Goal: Information Seeking & Learning: Learn about a topic

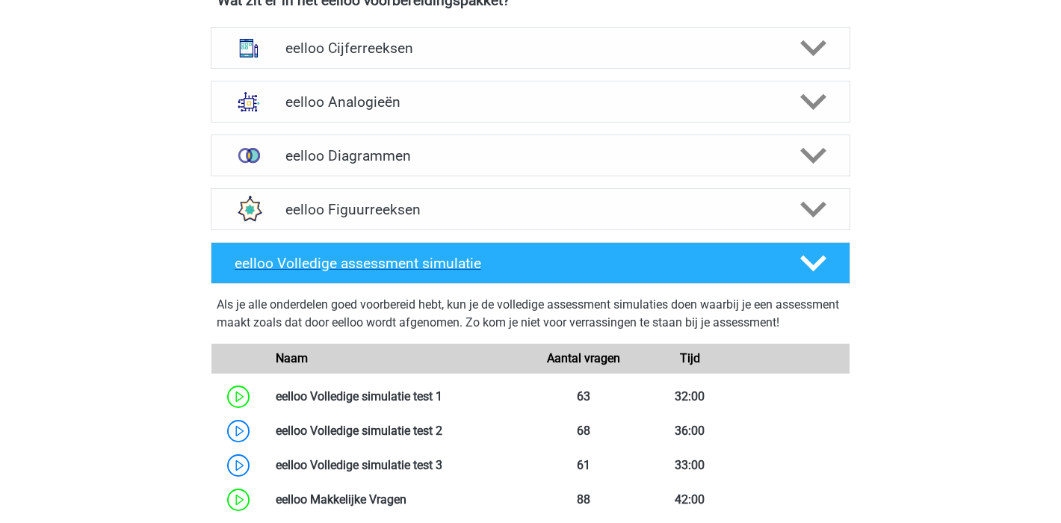
scroll to position [472, 0]
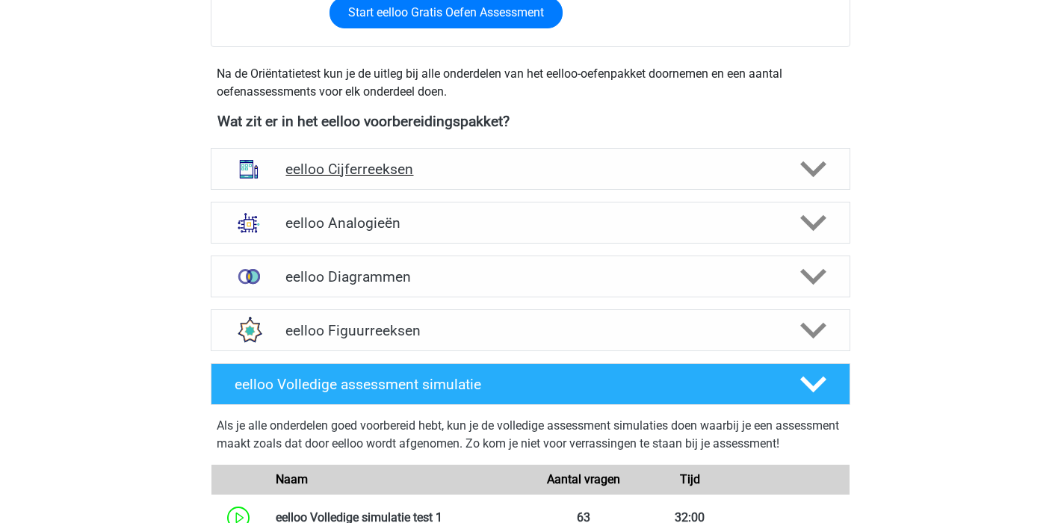
click at [543, 164] on h4 "eelloo Cijferreeksen" at bounding box center [531, 169] width 490 height 17
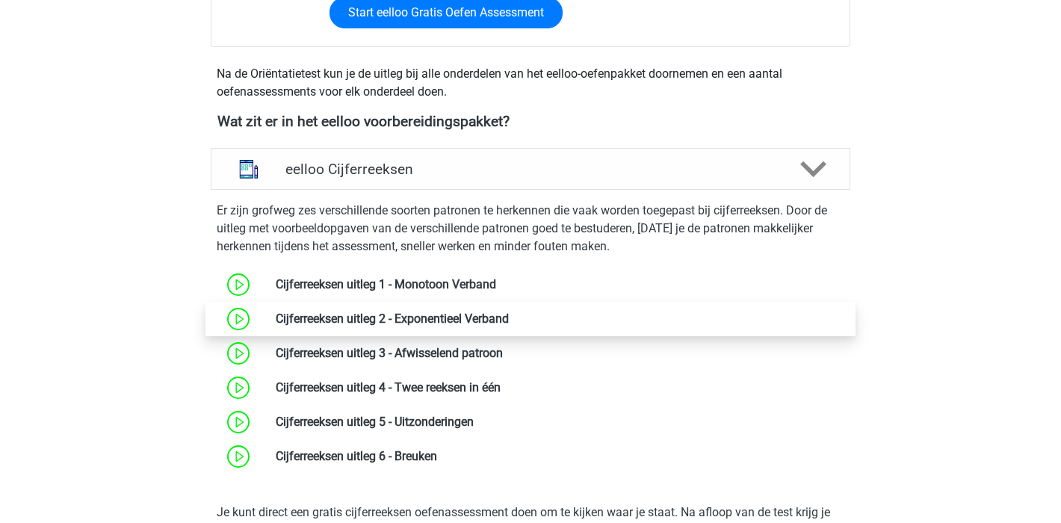
click at [509, 325] on link at bounding box center [509, 319] width 0 height 14
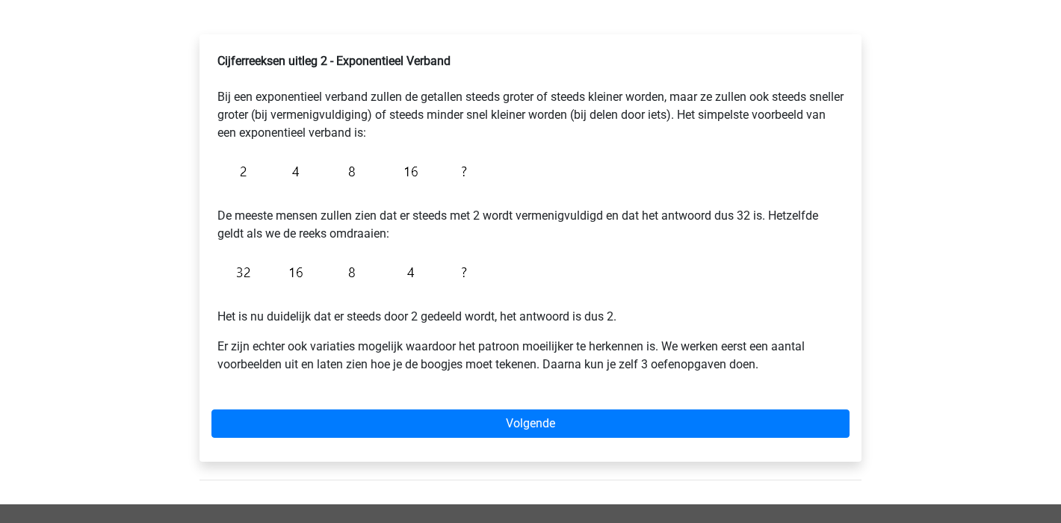
scroll to position [253, 0]
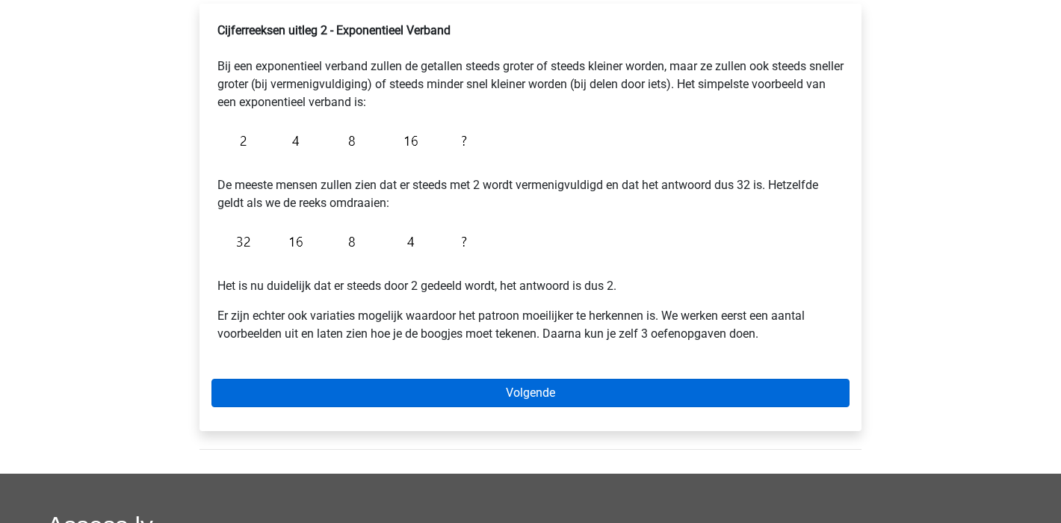
click at [481, 392] on link "Volgende" at bounding box center [531, 393] width 638 height 28
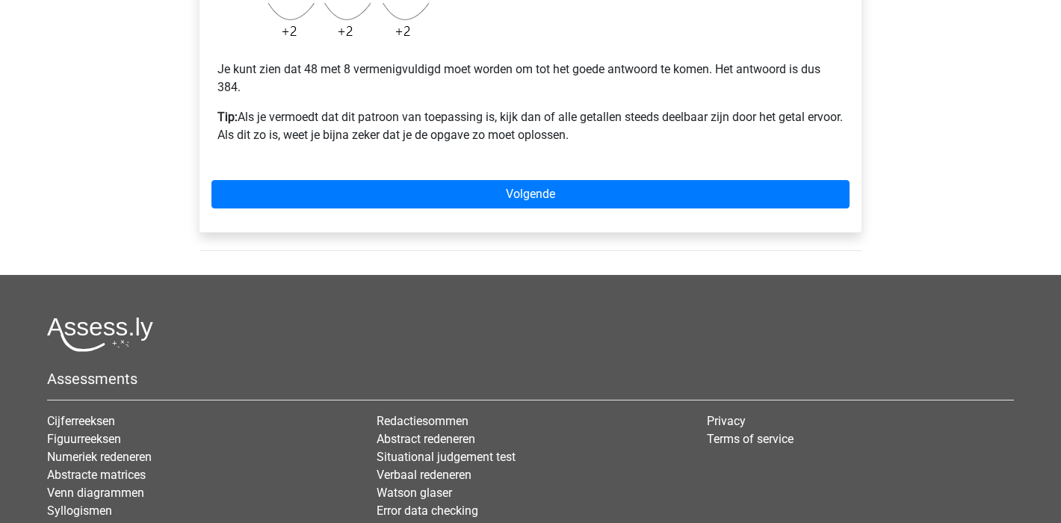
scroll to position [395, 0]
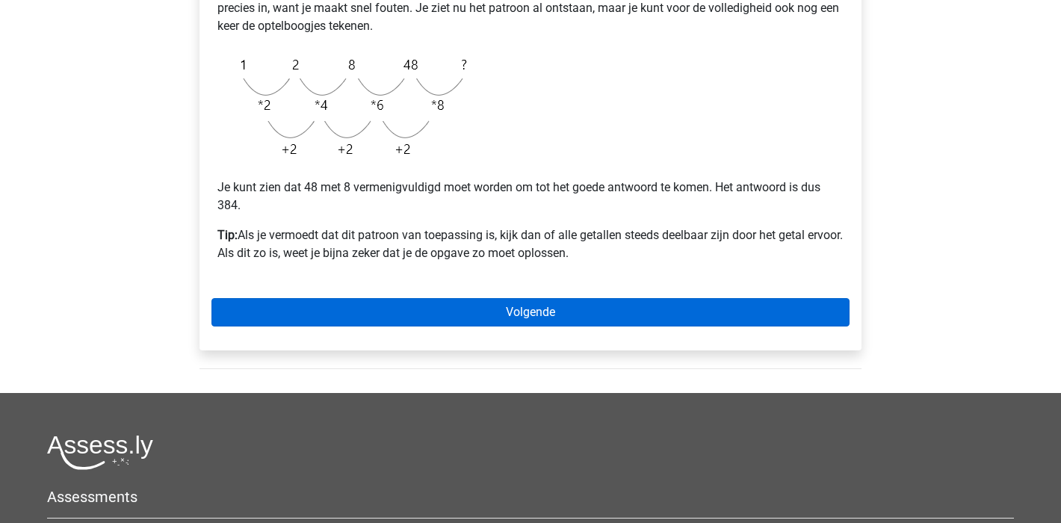
click at [577, 310] on link "Volgende" at bounding box center [531, 312] width 638 height 28
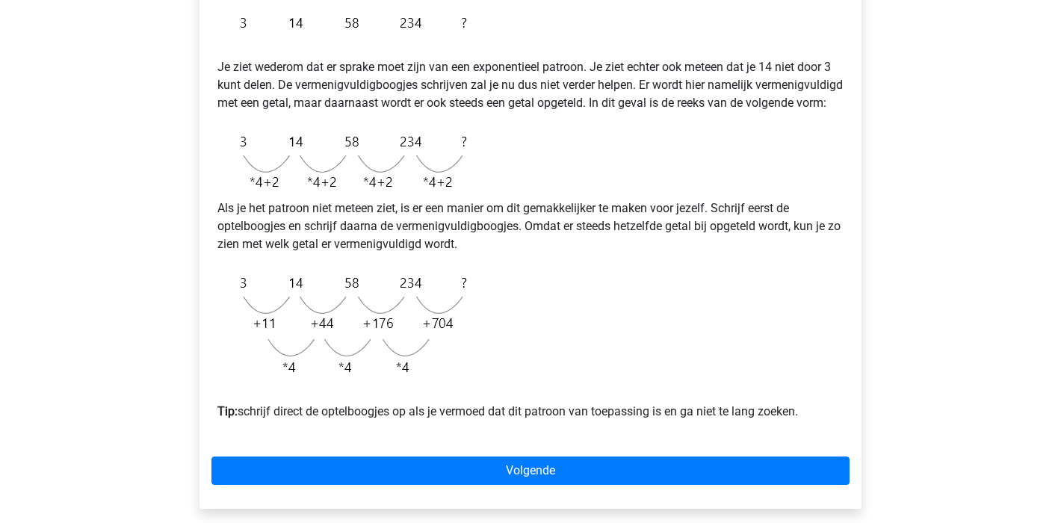
scroll to position [363, 0]
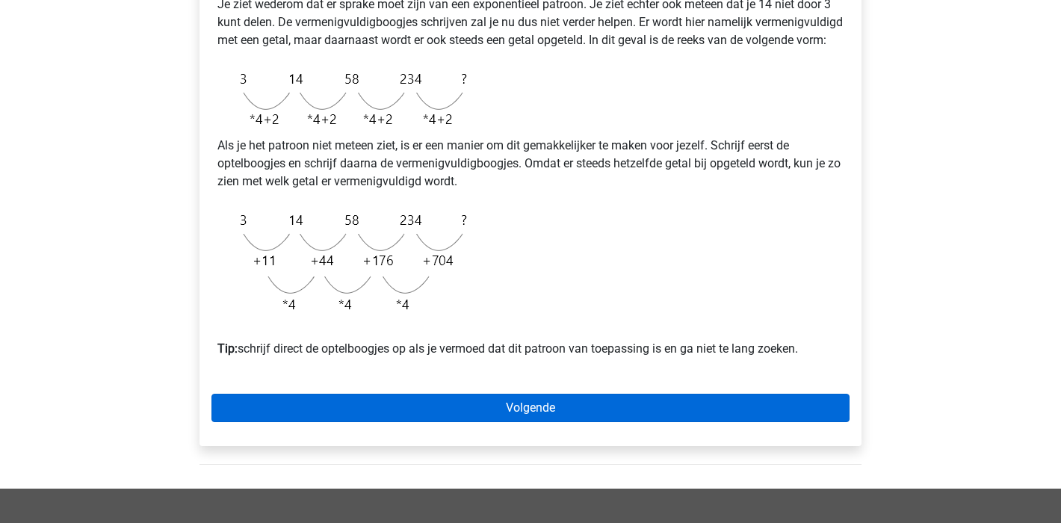
click at [564, 422] on link "Volgende" at bounding box center [531, 408] width 638 height 28
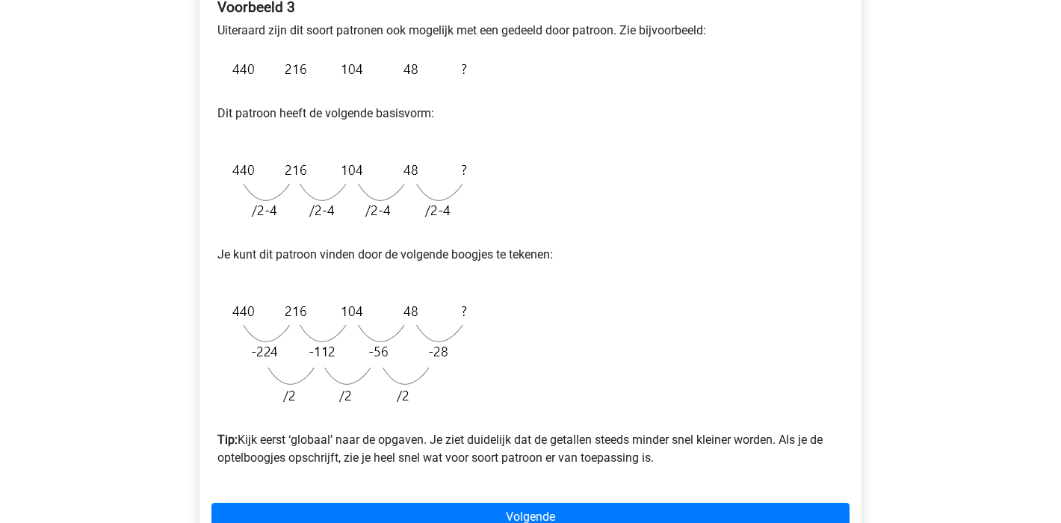
scroll to position [312, 0]
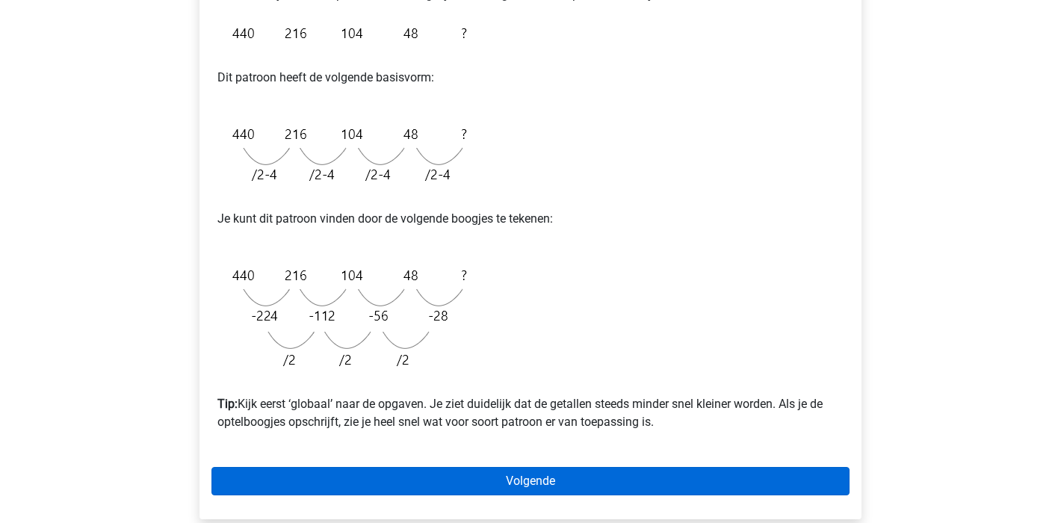
click at [543, 483] on link "Volgende" at bounding box center [531, 481] width 638 height 28
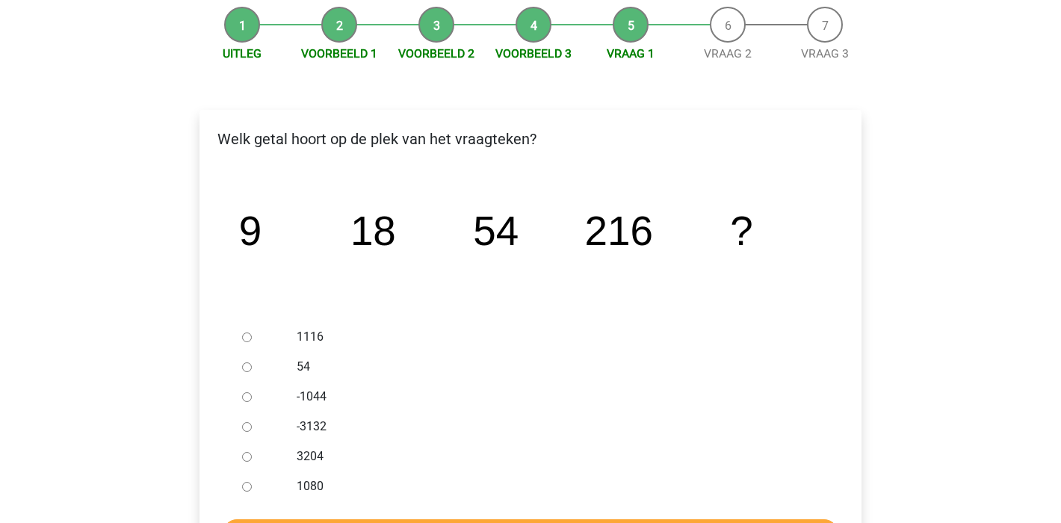
scroll to position [166, 0]
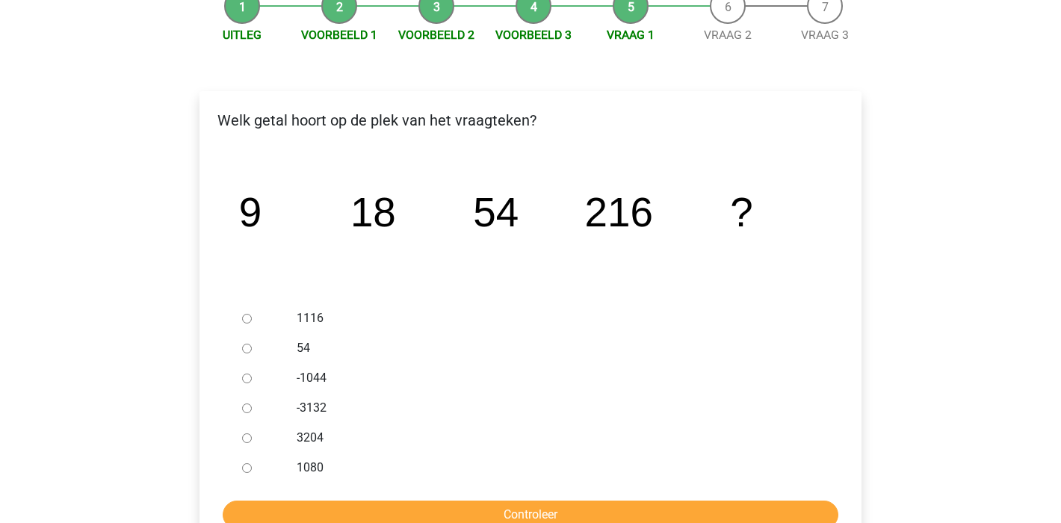
click at [242, 470] on input "1080" at bounding box center [247, 468] width 10 height 10
radio input "true"
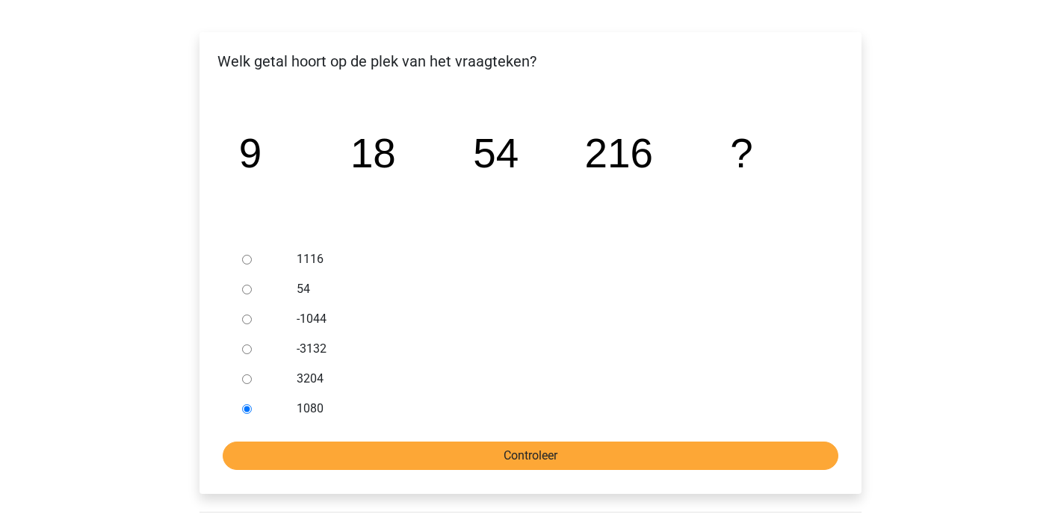
scroll to position [259, 0]
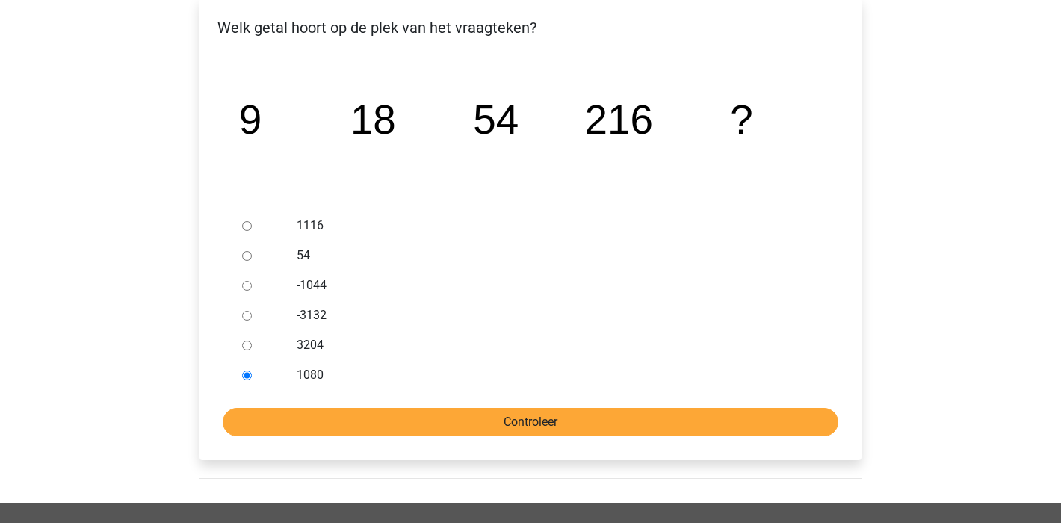
click at [526, 419] on input "Controleer" at bounding box center [531, 422] width 616 height 28
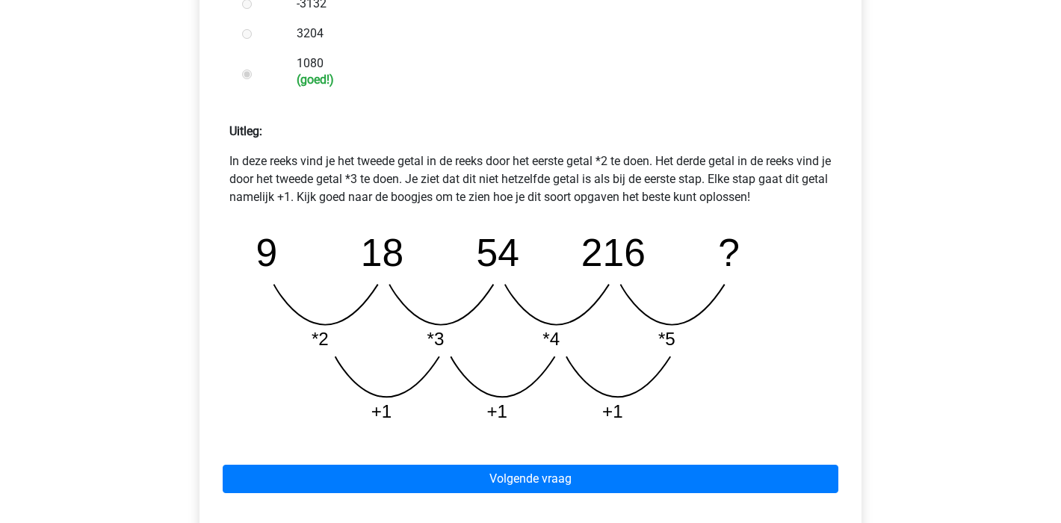
scroll to position [743, 0]
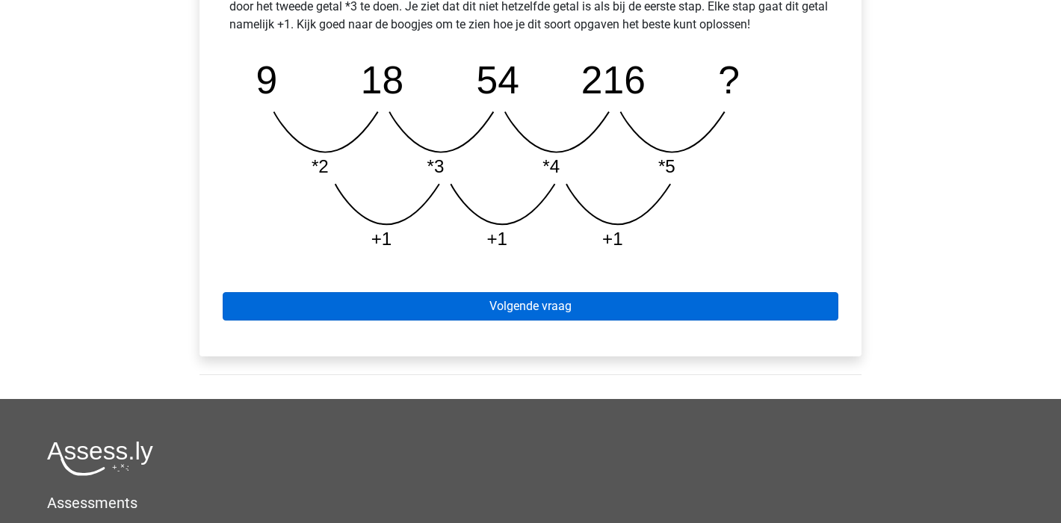
click at [620, 309] on link "Volgende vraag" at bounding box center [531, 306] width 616 height 28
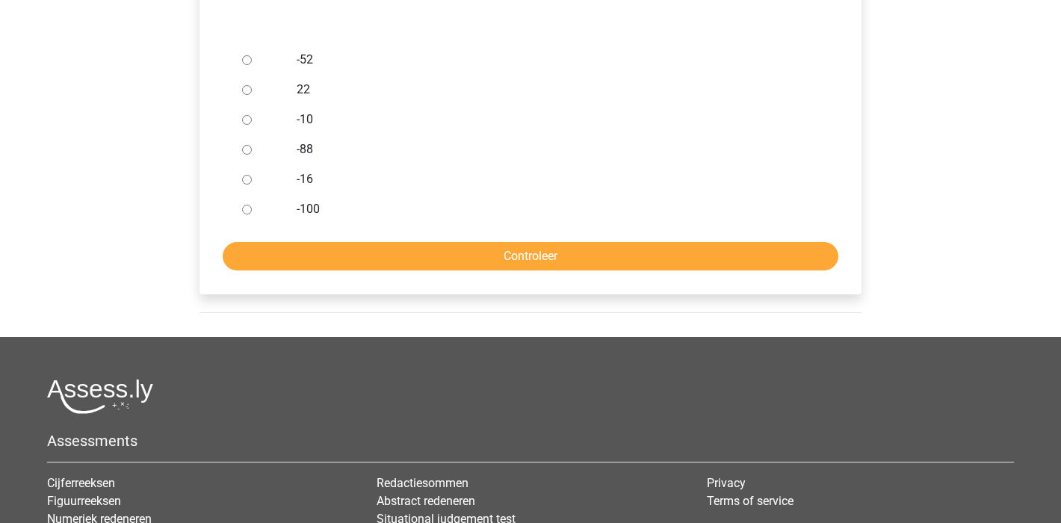
scroll to position [422, 0]
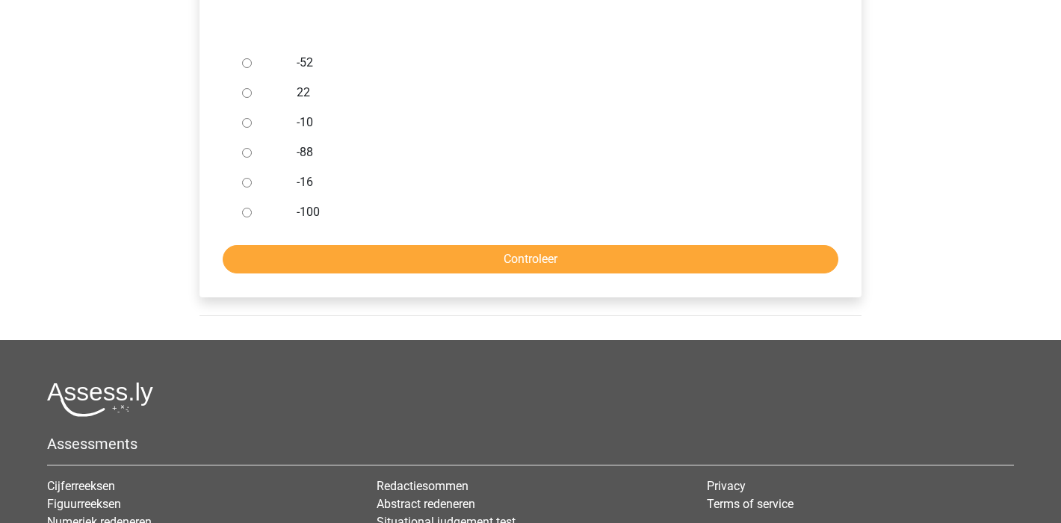
click at [242, 58] on div at bounding box center [260, 63] width 49 height 30
click at [248, 63] on input "-52" at bounding box center [247, 63] width 10 height 10
radio input "true"
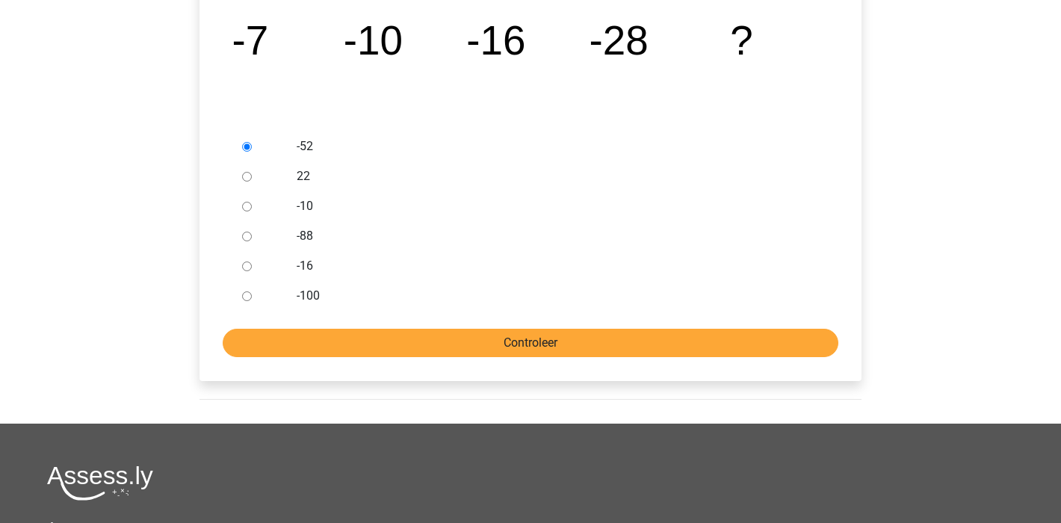
click at [526, 332] on input "Controleer" at bounding box center [531, 343] width 616 height 28
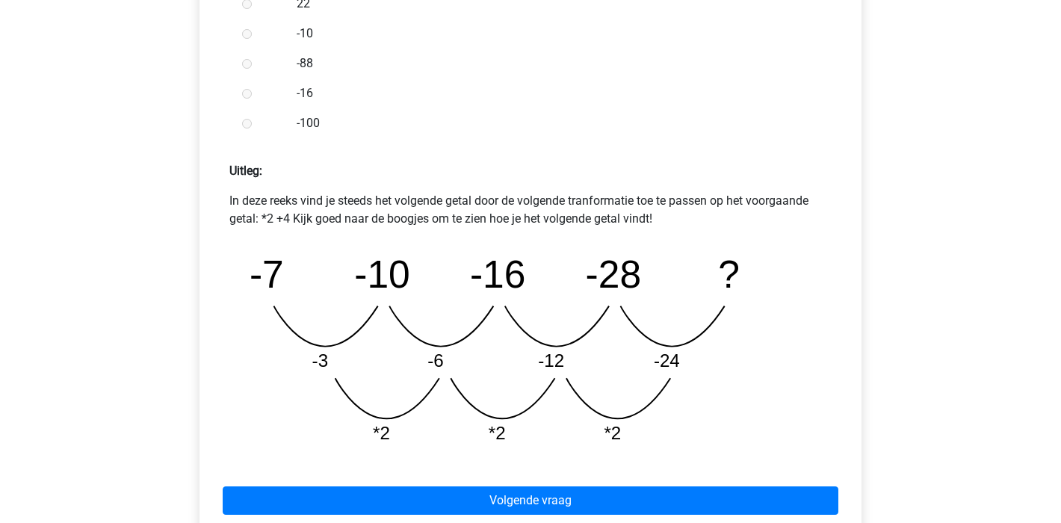
scroll to position [717, 0]
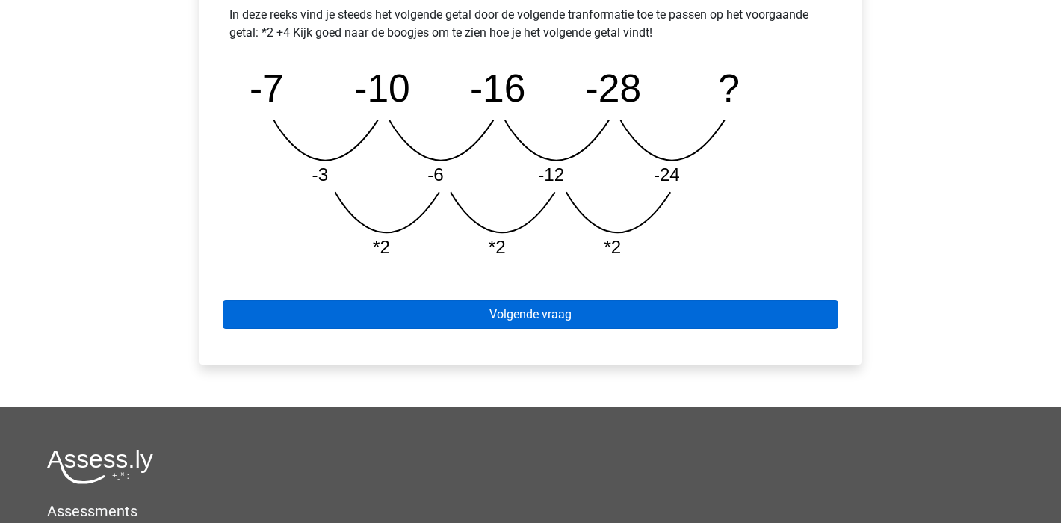
click at [570, 321] on link "Volgende vraag" at bounding box center [531, 315] width 616 height 28
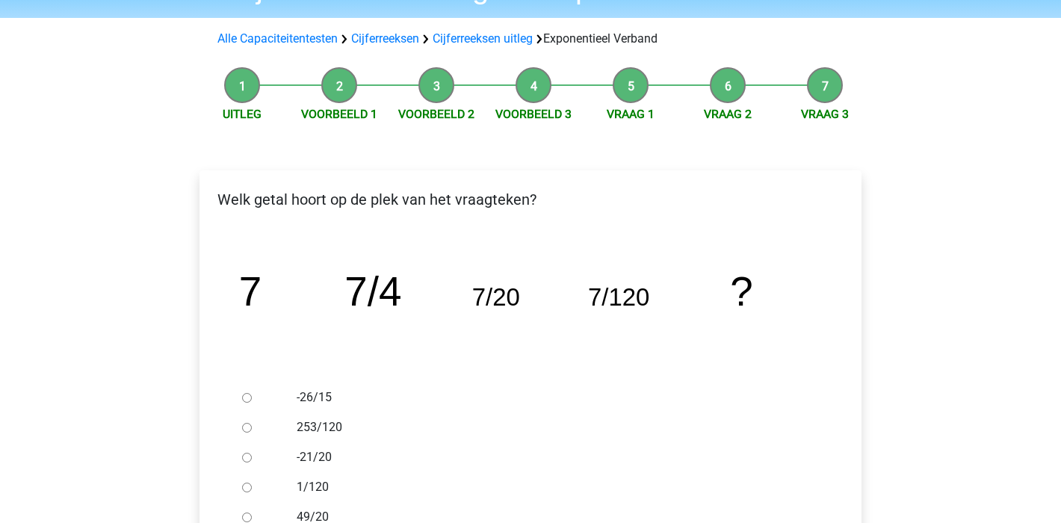
scroll to position [229, 0]
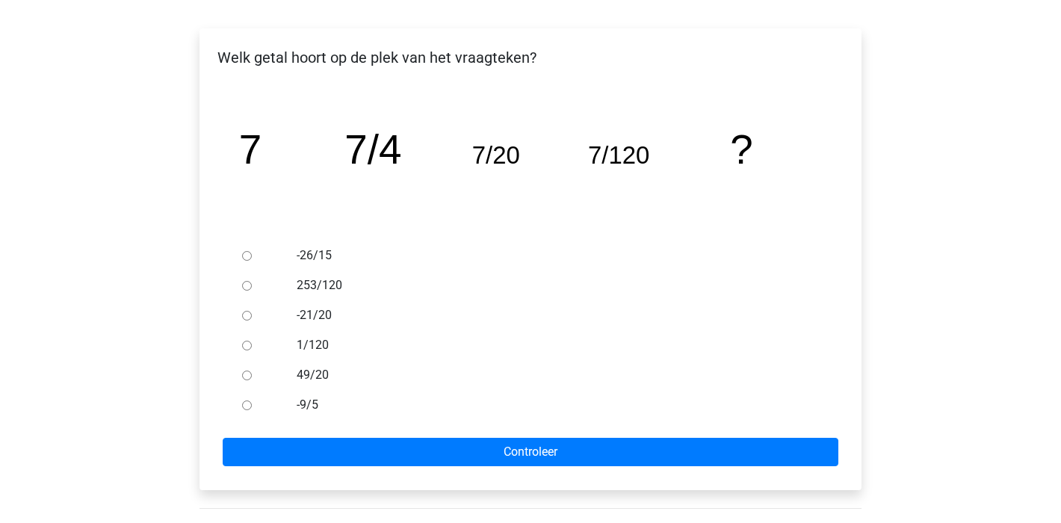
click at [247, 342] on input "1/120" at bounding box center [247, 346] width 10 height 10
radio input "true"
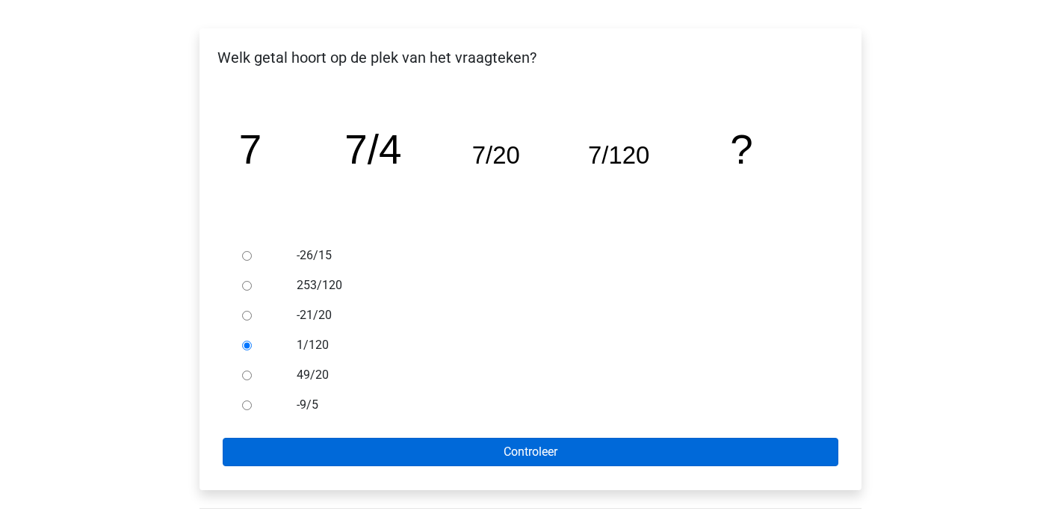
click at [586, 452] on input "Controleer" at bounding box center [531, 452] width 616 height 28
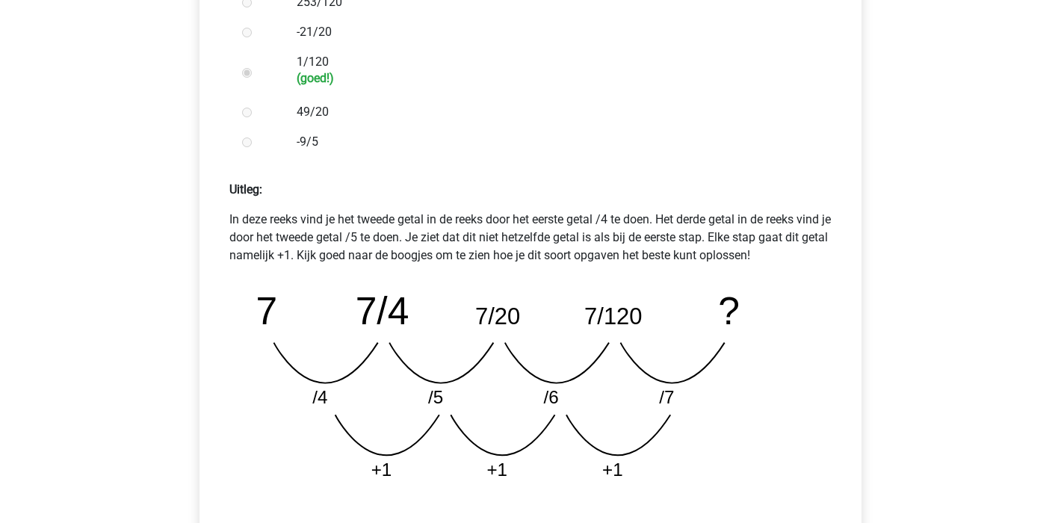
scroll to position [536, 0]
